Goal: Submit feedback/report problem

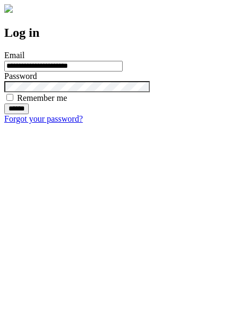
type input "**********"
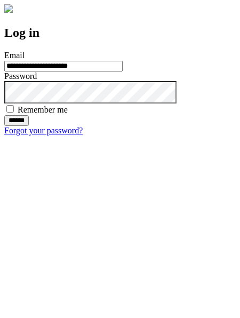
click at [29, 126] on input "******" at bounding box center [16, 120] width 25 height 11
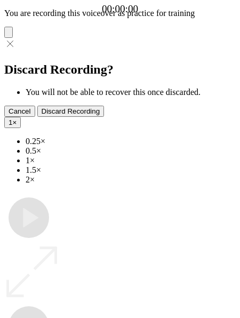
type input "**********"
